Goal: Transaction & Acquisition: Purchase product/service

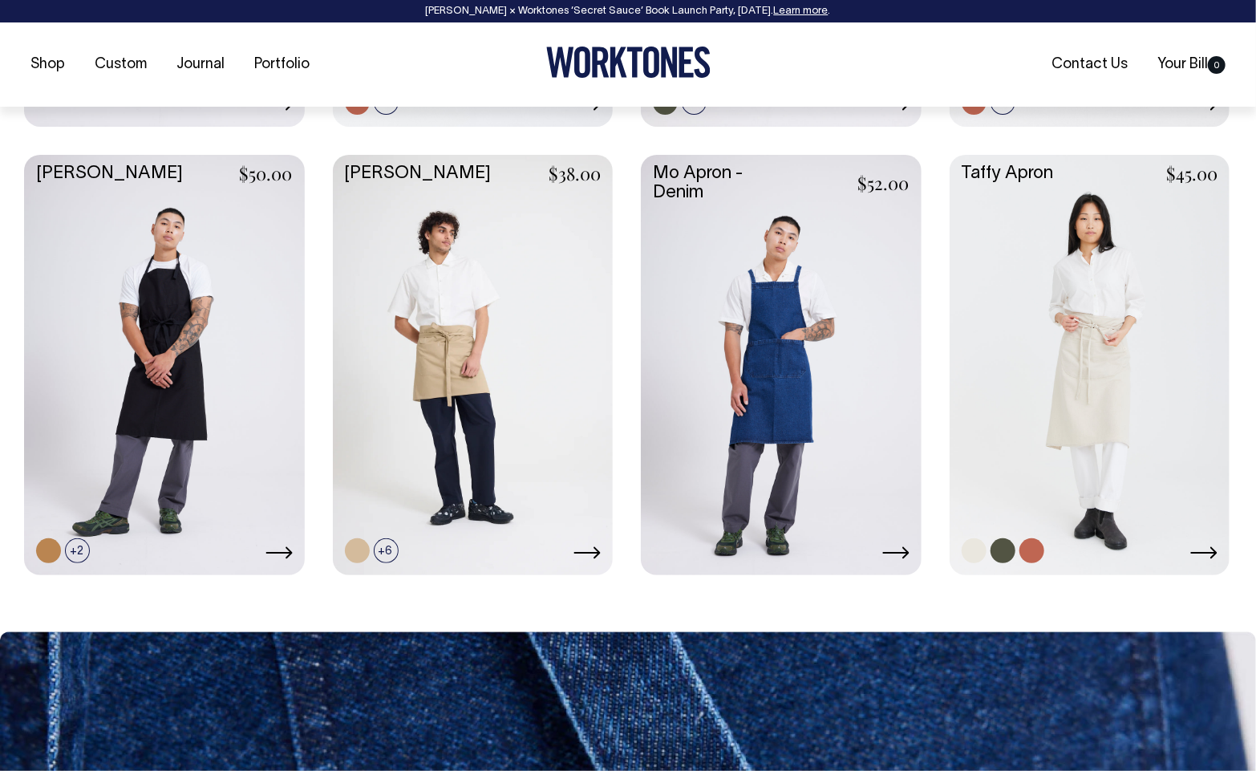
scroll to position [1093, 0]
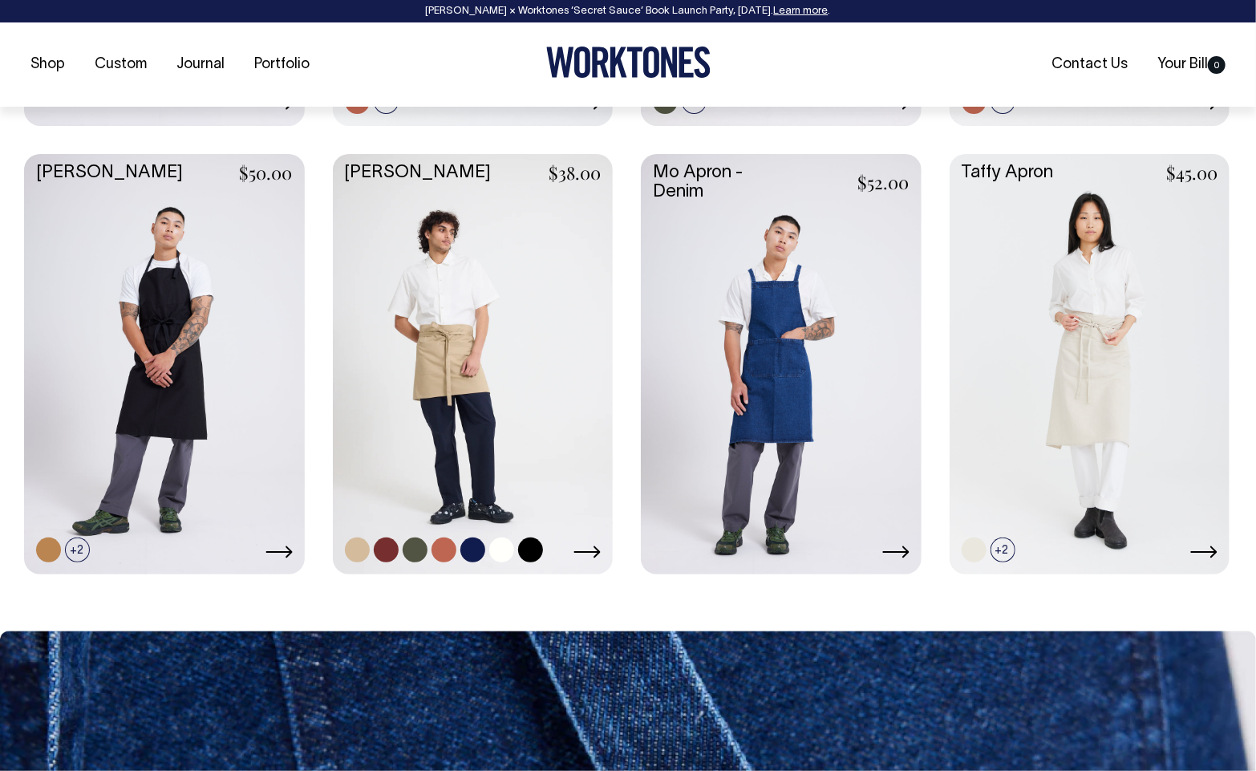
click at [419, 371] on link at bounding box center [473, 362] width 281 height 417
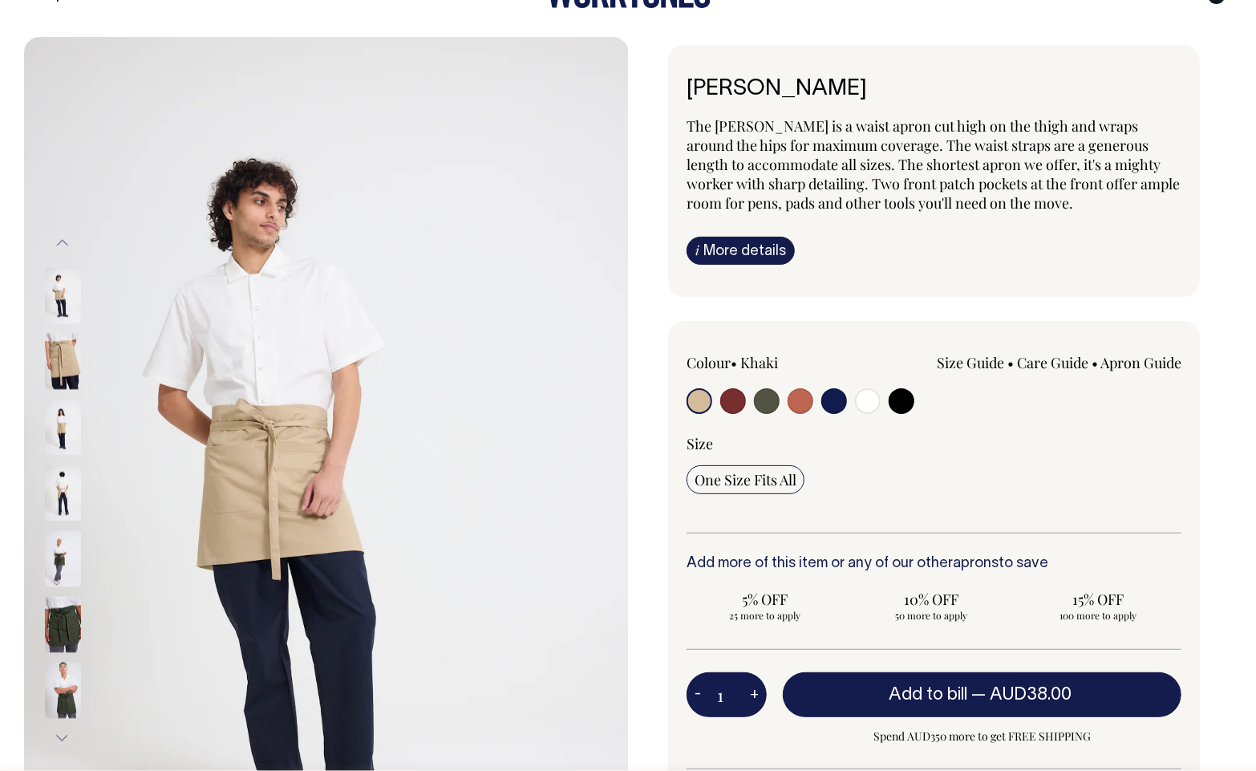
scroll to position [69, 0]
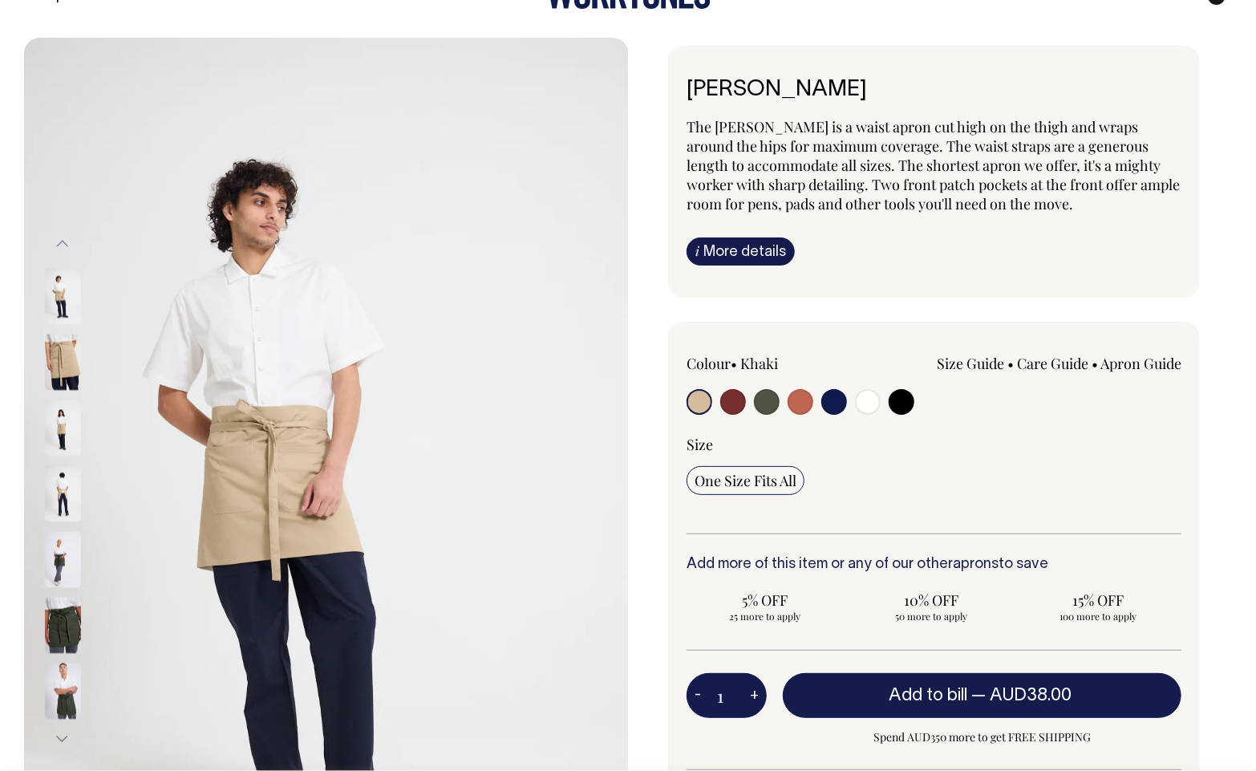
click at [59, 415] on img at bounding box center [63, 427] width 36 height 56
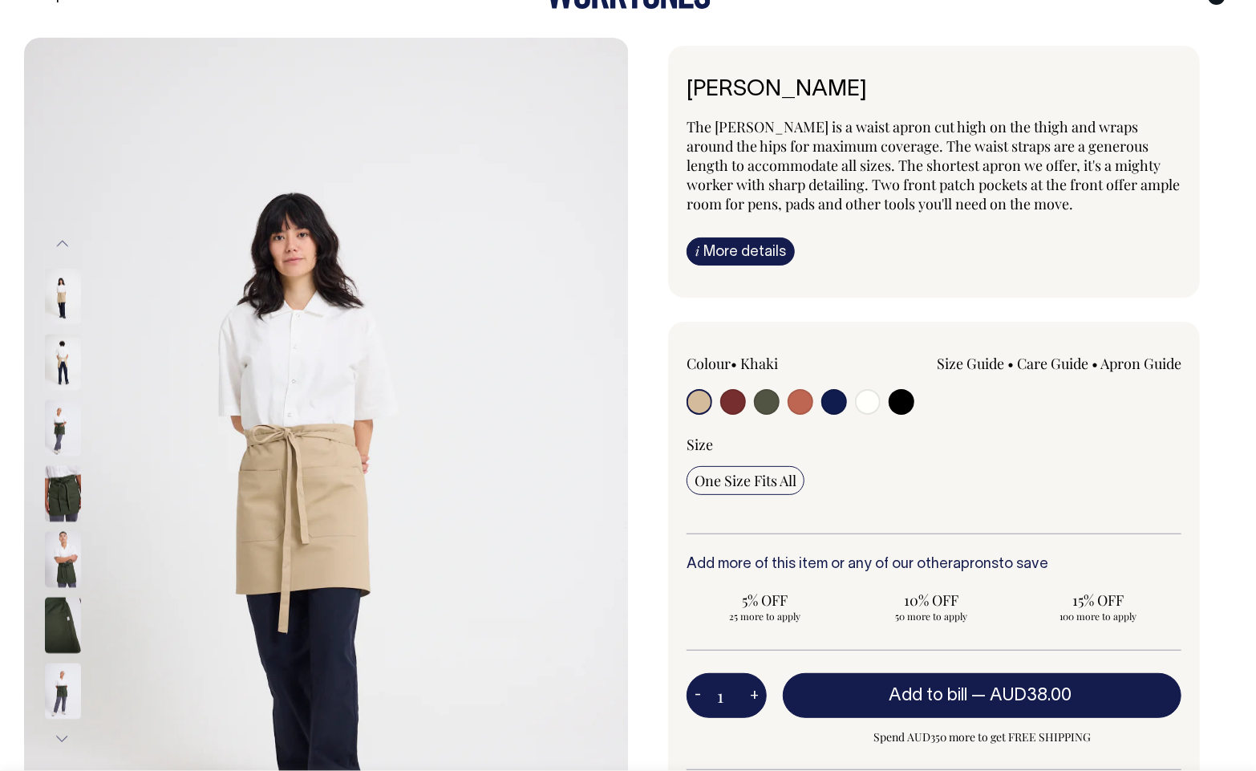
click at [51, 512] on img at bounding box center [63, 493] width 36 height 56
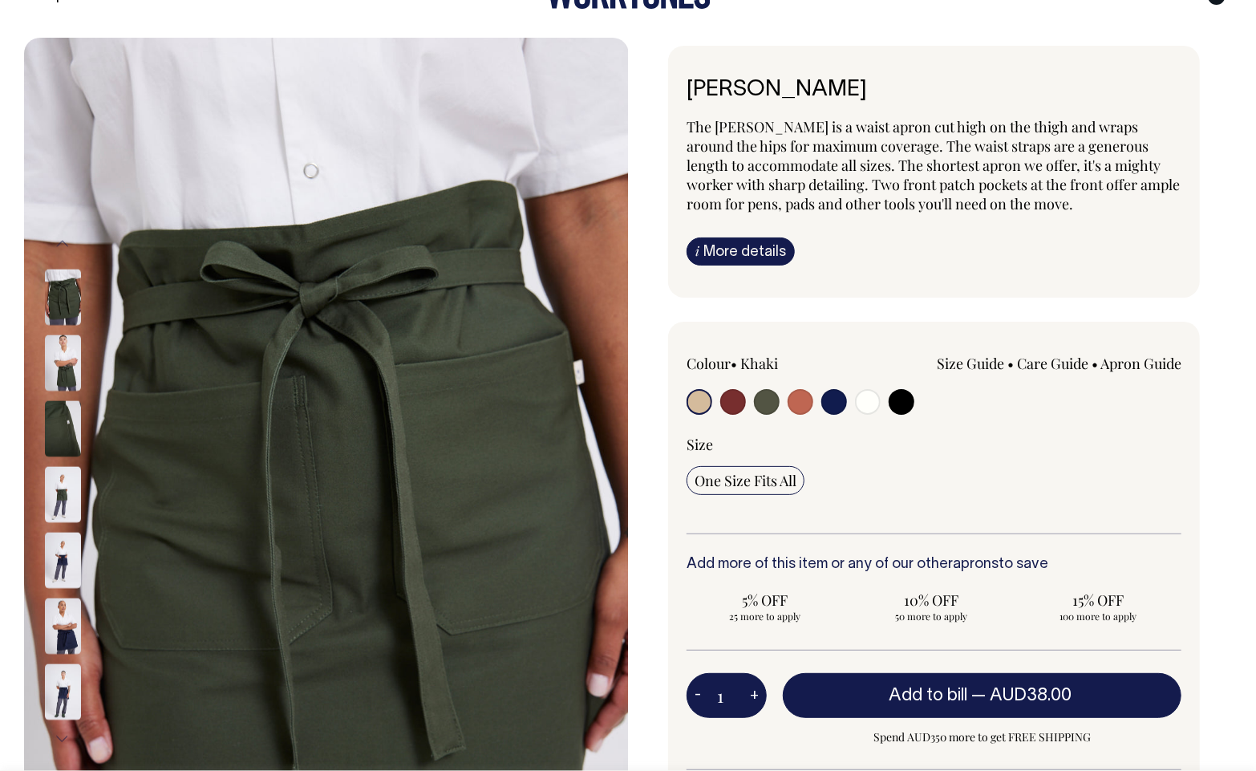
click at [65, 612] on img at bounding box center [63, 626] width 36 height 56
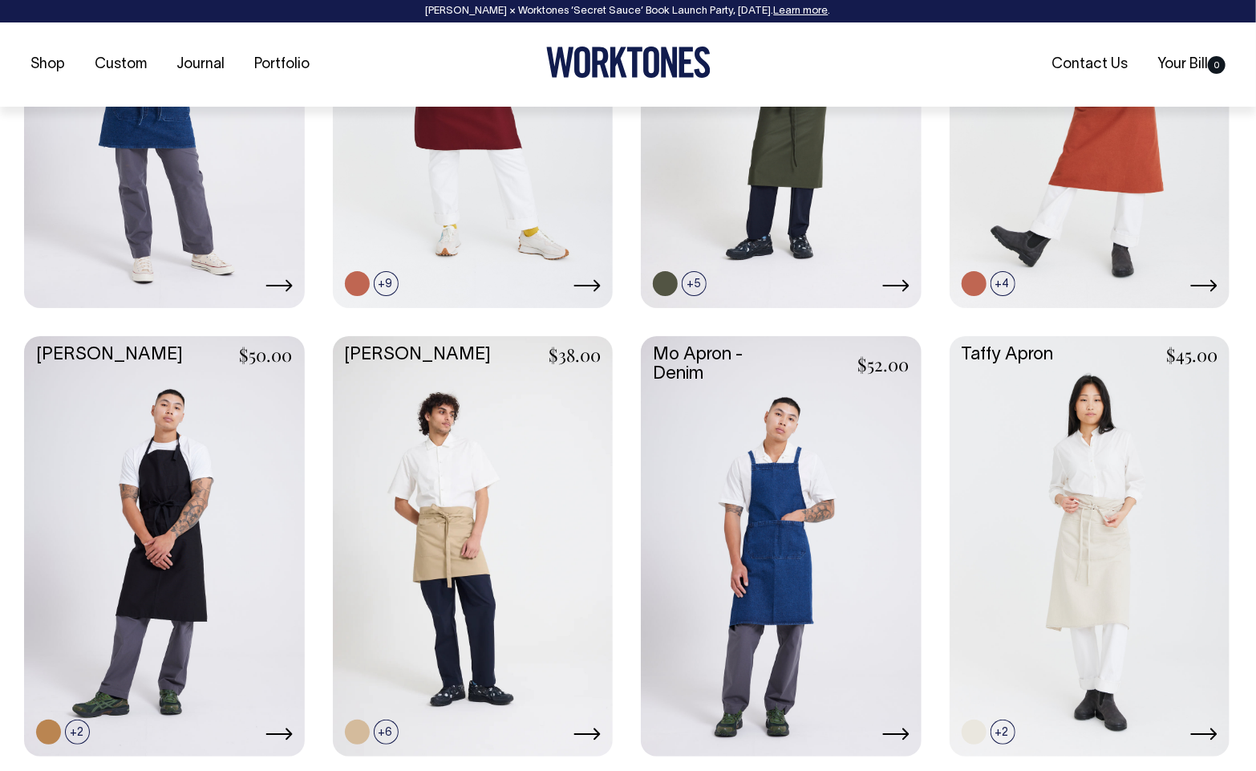
scroll to position [909, 0]
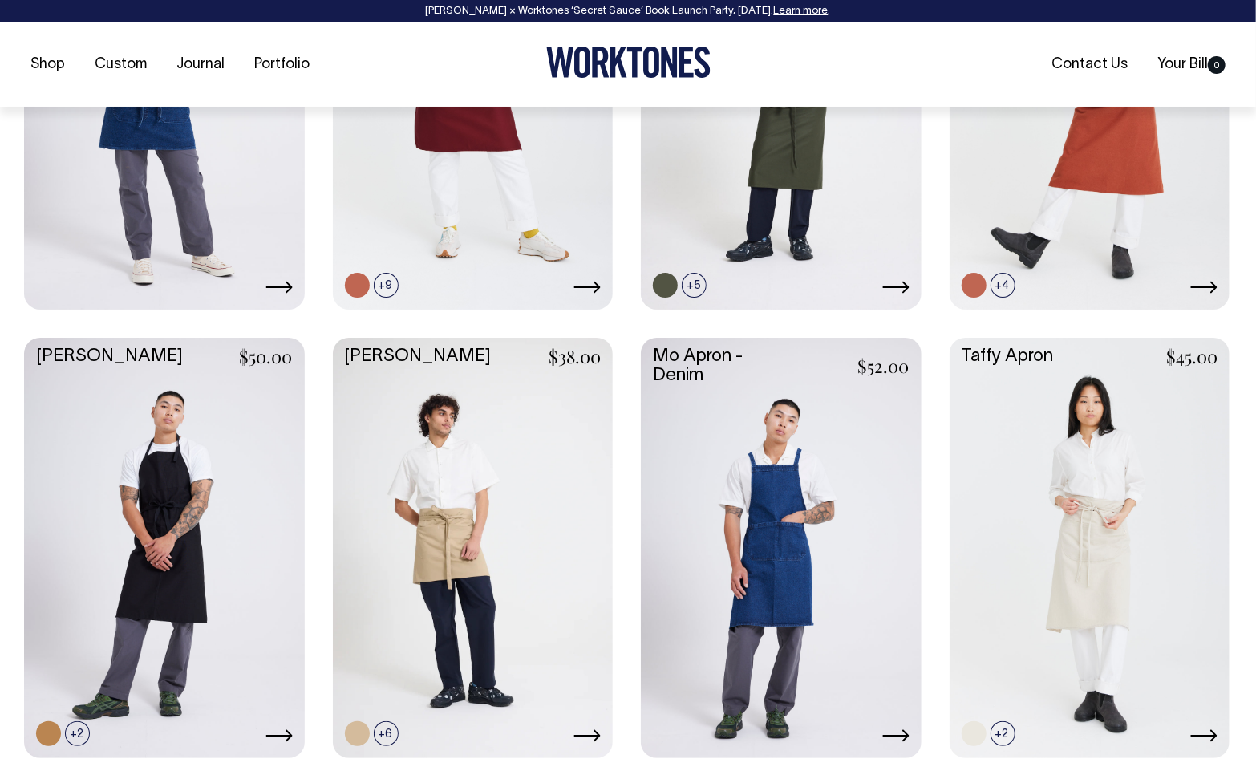
click at [803, 514] on link at bounding box center [781, 546] width 281 height 417
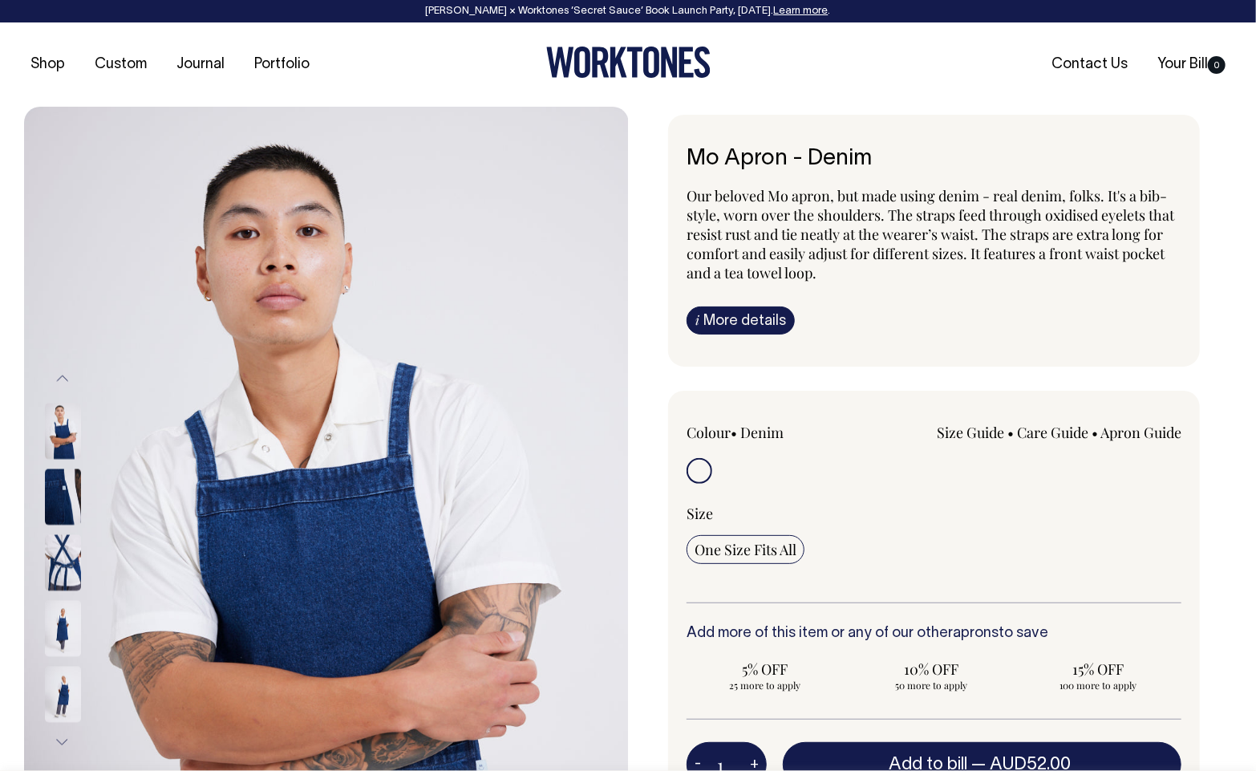
click at [76, 436] on img at bounding box center [63, 431] width 36 height 56
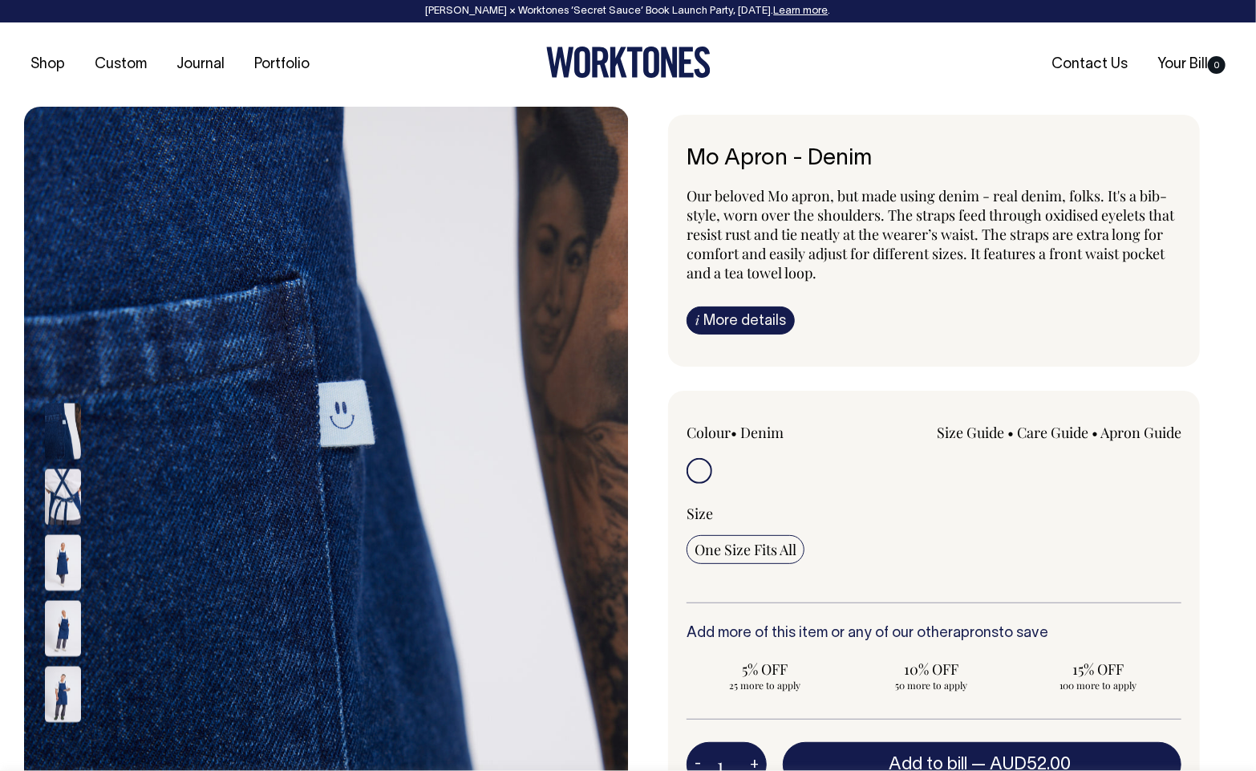
click at [55, 691] on img at bounding box center [63, 694] width 36 height 56
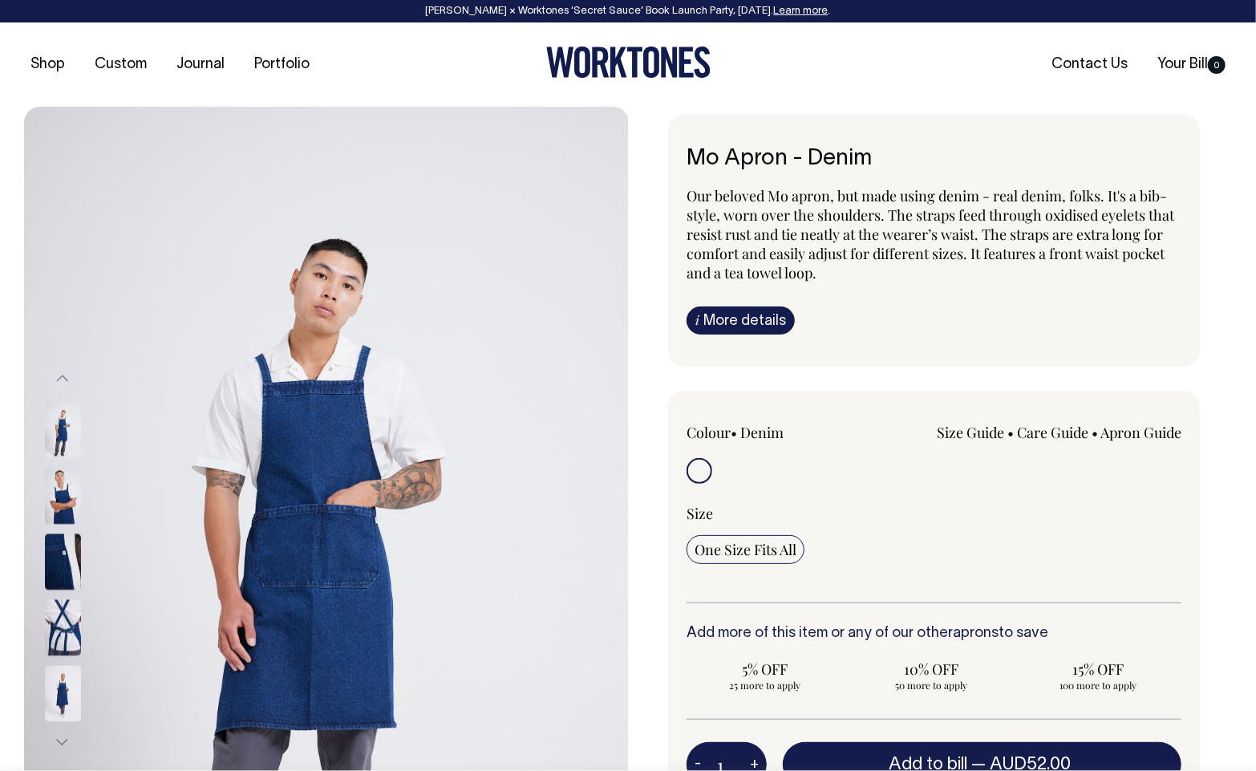
click at [51, 631] on img at bounding box center [63, 627] width 36 height 56
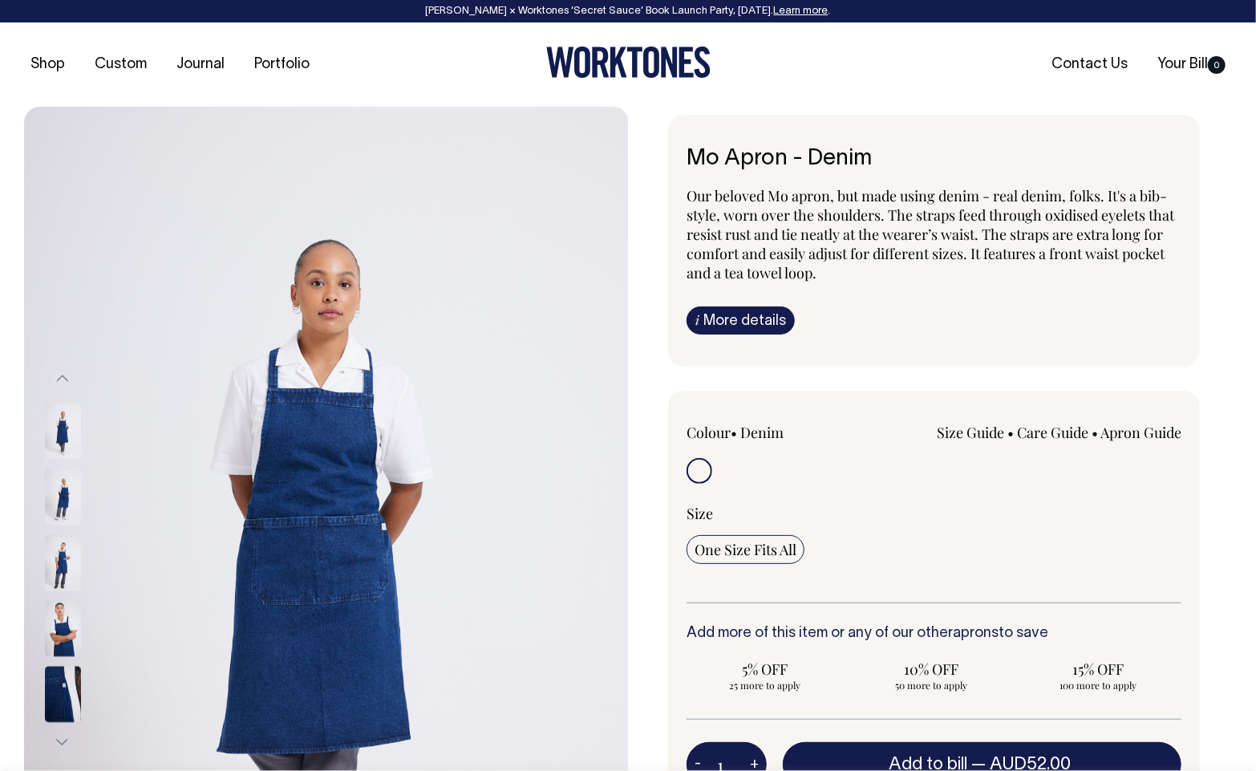
click at [53, 681] on img at bounding box center [63, 694] width 36 height 56
